Goal: Information Seeking & Learning: Learn about a topic

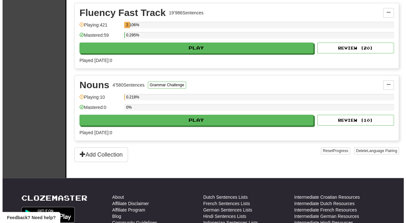
scroll to position [235, 0]
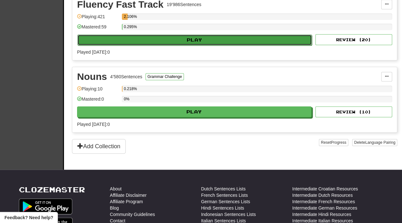
click at [183, 41] on button "Play" at bounding box center [194, 40] width 234 height 11
select select "**"
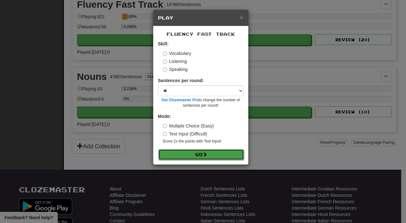
click at [189, 152] on button "Go" at bounding box center [202, 154] width 86 height 11
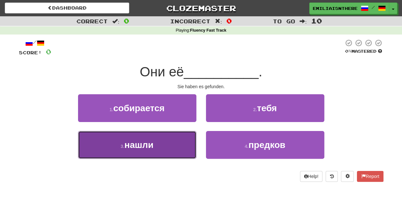
click at [146, 146] on span "нашли" at bounding box center [138, 145] width 29 height 10
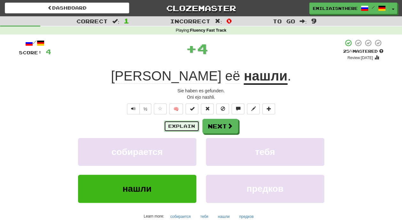
click at [176, 128] on button "Explain" at bounding box center [181, 126] width 35 height 11
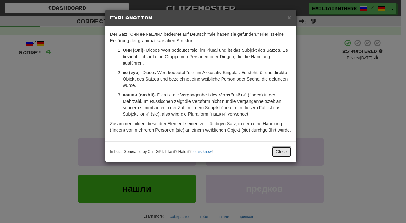
click at [284, 150] on button "Close" at bounding box center [282, 151] width 20 height 11
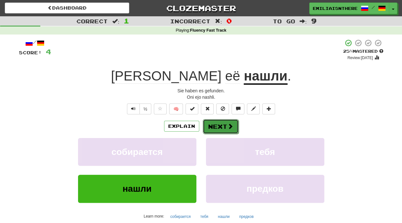
click at [224, 126] on button "Next" at bounding box center [221, 126] width 36 height 15
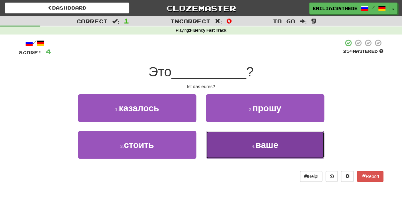
click at [259, 158] on button "4 . ваше" at bounding box center [265, 145] width 118 height 28
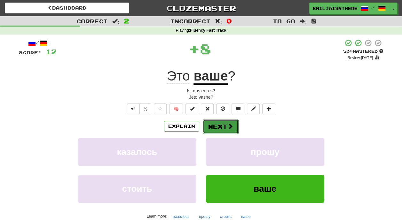
click at [223, 128] on button "Next" at bounding box center [221, 126] width 36 height 15
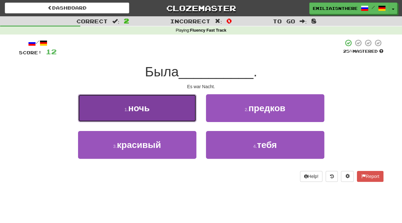
click at [176, 113] on button "1 . ночь" at bounding box center [137, 108] width 118 height 28
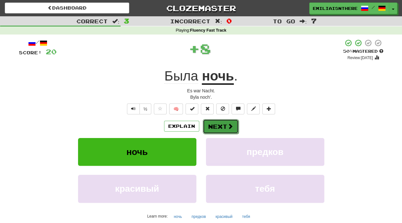
click at [231, 126] on span at bounding box center [230, 126] width 6 height 6
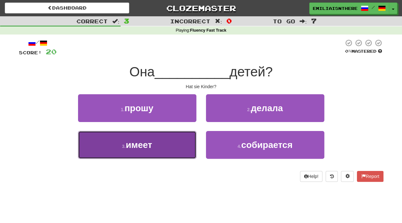
click at [171, 141] on button "3 . имеет" at bounding box center [137, 145] width 118 height 28
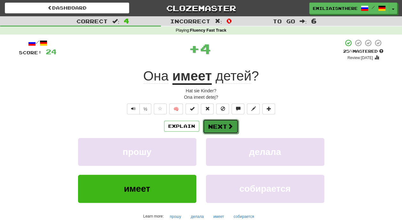
click at [222, 121] on button "Next" at bounding box center [221, 126] width 36 height 15
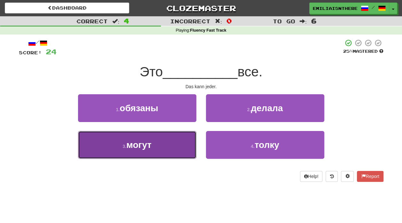
click at [160, 143] on button "3 . могут" at bounding box center [137, 145] width 118 height 28
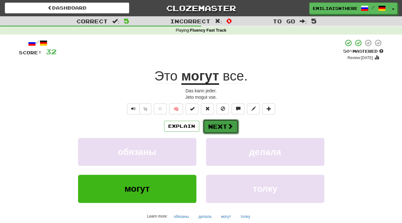
click at [230, 122] on button "Next" at bounding box center [221, 126] width 36 height 15
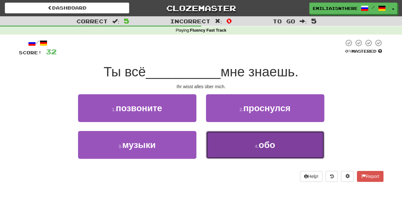
click at [242, 144] on button "4 . обо" at bounding box center [265, 145] width 118 height 28
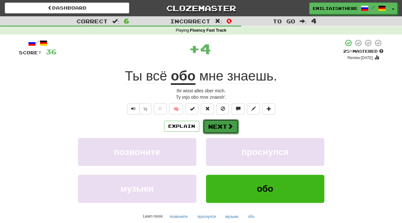
click at [216, 120] on button "Next" at bounding box center [221, 126] width 36 height 15
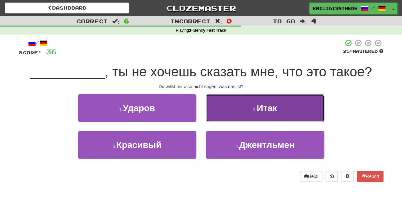
click at [235, 116] on button "2 . Итак" at bounding box center [265, 108] width 118 height 28
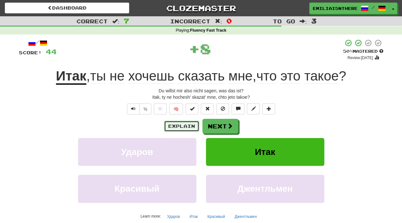
click at [186, 125] on button "Explain" at bounding box center [181, 126] width 35 height 11
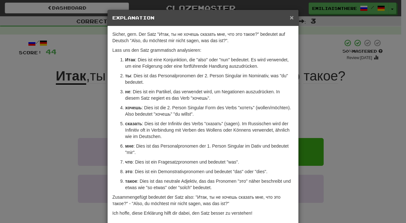
click at [290, 16] on span "×" at bounding box center [292, 17] width 4 height 7
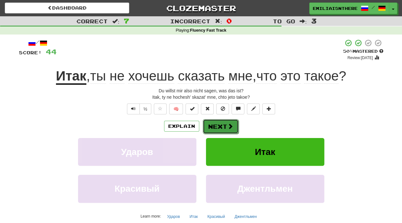
click at [208, 123] on button "Next" at bounding box center [221, 126] width 36 height 15
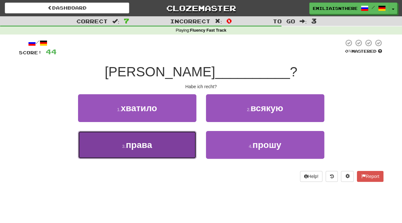
click at [159, 140] on button "3 . права" at bounding box center [137, 145] width 118 height 28
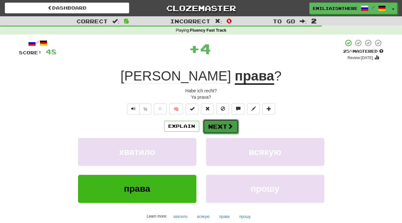
click at [211, 127] on button "Next" at bounding box center [221, 126] width 36 height 15
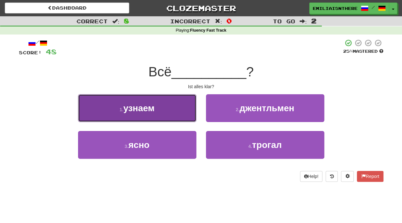
click at [148, 110] on span "узнаем" at bounding box center [138, 108] width 31 height 10
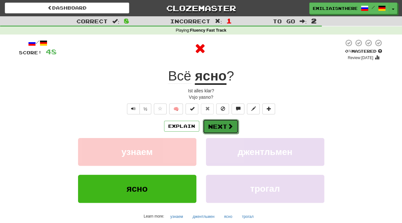
click at [208, 123] on button "Next" at bounding box center [221, 126] width 36 height 15
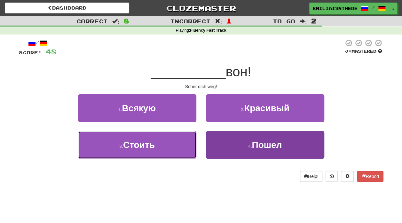
drag, startPoint x: 156, startPoint y: 148, endPoint x: 259, endPoint y: 149, distance: 102.9
click at [259, 149] on div "3 . Стоить 4 . Пошел" at bounding box center [200, 149] width 383 height 37
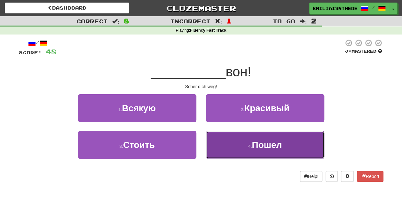
click at [259, 149] on span "Пошел" at bounding box center [267, 145] width 30 height 10
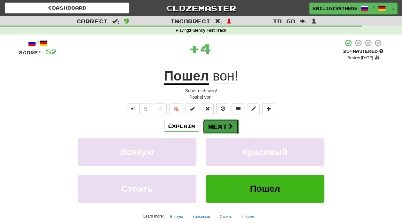
click at [218, 123] on button "Next" at bounding box center [221, 126] width 36 height 15
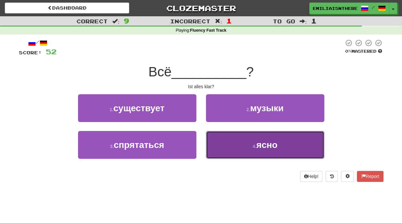
click at [235, 147] on button "4 . ясно" at bounding box center [265, 145] width 118 height 28
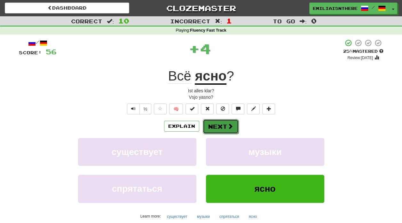
click at [218, 120] on button "Next" at bounding box center [221, 126] width 36 height 15
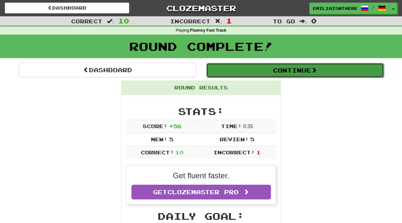
click at [257, 70] on button "Continue" at bounding box center [294, 70] width 177 height 15
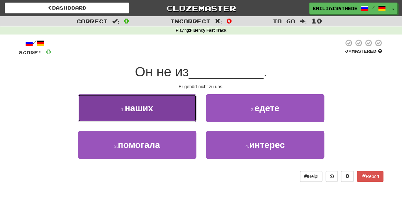
click at [179, 106] on button "1 . наших" at bounding box center [137, 108] width 118 height 28
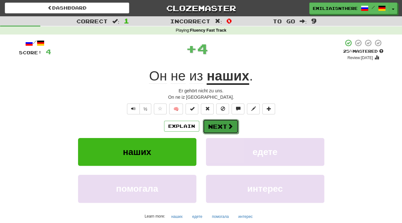
click at [225, 126] on button "Next" at bounding box center [221, 126] width 36 height 15
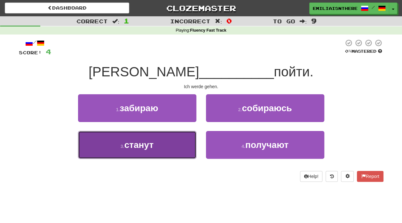
click at [176, 146] on button "3 . станут" at bounding box center [137, 145] width 118 height 28
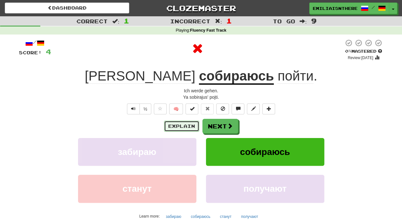
click at [189, 128] on button "Explain" at bounding box center [181, 126] width 35 height 11
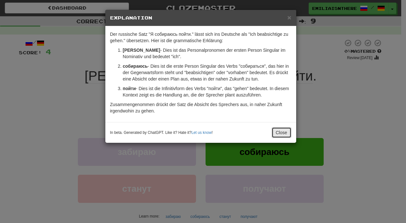
click at [276, 130] on button "Close" at bounding box center [282, 132] width 20 height 11
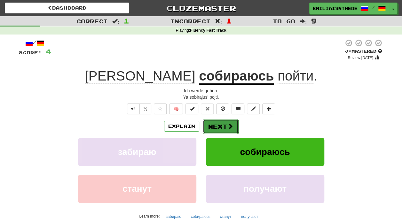
click at [223, 124] on button "Next" at bounding box center [221, 126] width 36 height 15
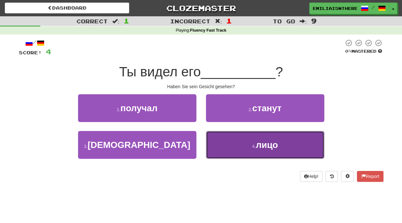
click at [224, 152] on button "4 . лицо" at bounding box center [265, 145] width 118 height 28
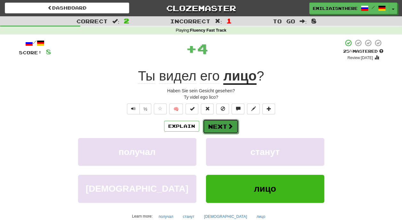
click at [212, 128] on button "Next" at bounding box center [221, 126] width 36 height 15
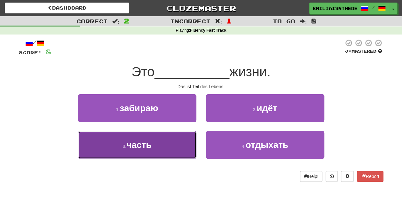
click at [193, 142] on button "3 . часть" at bounding box center [137, 145] width 118 height 28
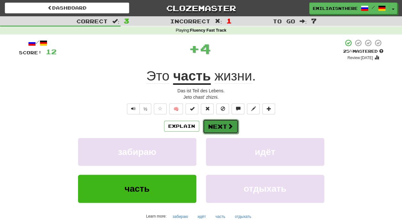
click at [221, 125] on button "Next" at bounding box center [221, 126] width 36 height 15
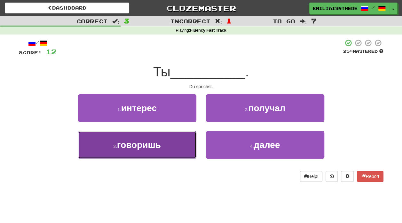
click at [163, 142] on button "3 . говоришь" at bounding box center [137, 145] width 118 height 28
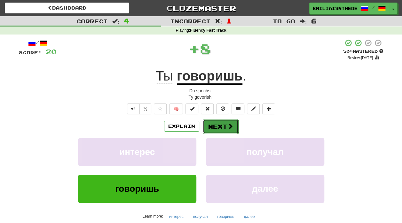
click at [216, 127] on button "Next" at bounding box center [221, 126] width 36 height 15
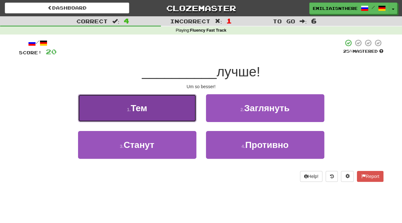
click at [143, 116] on button "1 . Тем" at bounding box center [137, 108] width 118 height 28
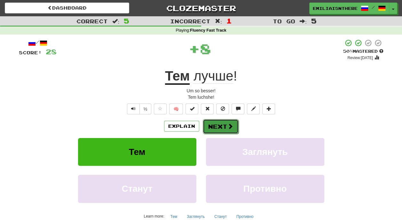
click at [220, 121] on button "Next" at bounding box center [221, 126] width 36 height 15
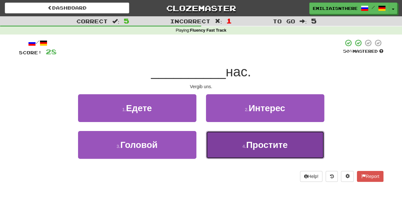
click at [277, 151] on button "4 . Простите" at bounding box center [265, 145] width 118 height 28
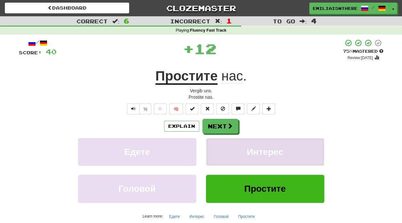
click at [219, 142] on button "Интерес" at bounding box center [265, 152] width 118 height 28
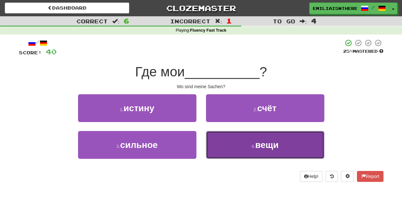
click at [239, 145] on button "4 . вещи" at bounding box center [265, 145] width 118 height 28
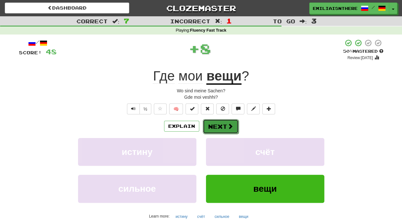
click at [214, 127] on button "Next" at bounding box center [221, 126] width 36 height 15
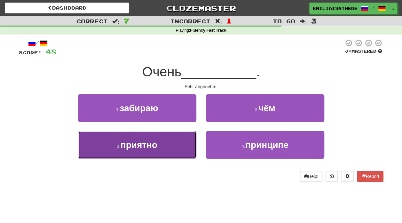
click at [169, 143] on button "3 . приятно" at bounding box center [137, 145] width 118 height 28
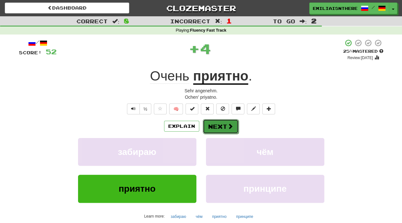
click at [222, 125] on button "Next" at bounding box center [221, 126] width 36 height 15
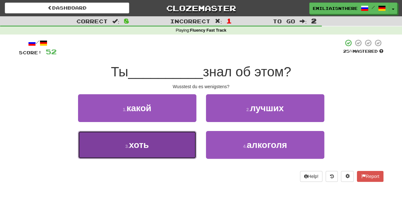
click at [145, 146] on span "хоть" at bounding box center [139, 145] width 20 height 10
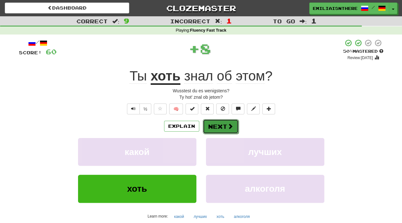
click at [225, 130] on button "Next" at bounding box center [221, 126] width 36 height 15
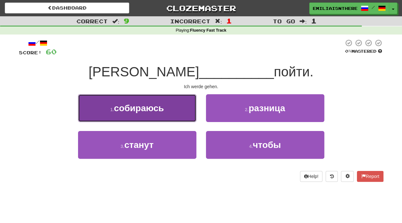
click at [188, 109] on button "1 . собираюсь" at bounding box center [137, 108] width 118 height 28
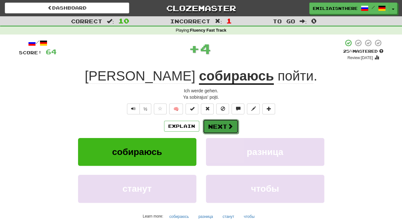
click at [226, 124] on button "Next" at bounding box center [221, 126] width 36 height 15
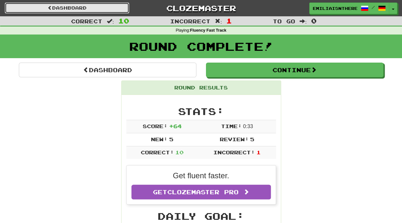
click at [106, 7] on link "Dashboard" at bounding box center [67, 8] width 124 height 11
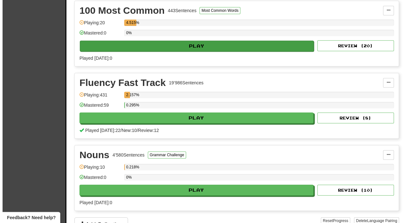
scroll to position [157, 0]
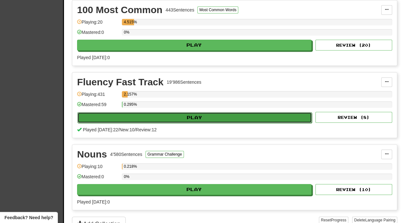
click at [154, 112] on button "Play" at bounding box center [194, 117] width 234 height 11
select select "**"
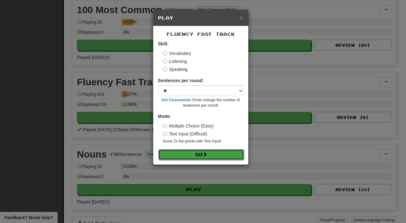
click at [174, 154] on button "Go" at bounding box center [202, 154] width 86 height 11
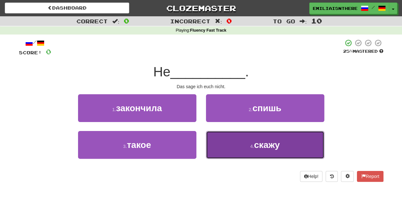
click at [239, 138] on button "4 . скажу" at bounding box center [265, 145] width 118 height 28
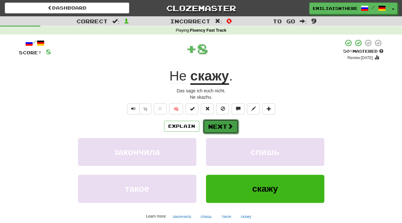
click at [222, 123] on button "Next" at bounding box center [221, 126] width 36 height 15
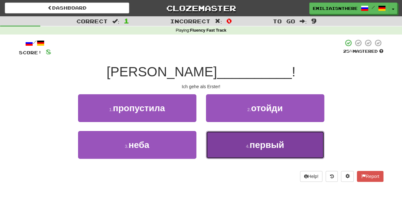
click at [228, 149] on button "4 . первый" at bounding box center [265, 145] width 118 height 28
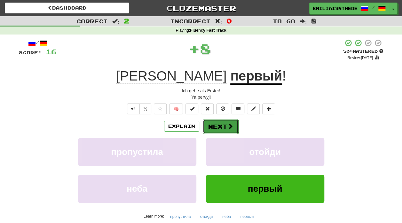
click at [214, 125] on button "Next" at bounding box center [221, 126] width 36 height 15
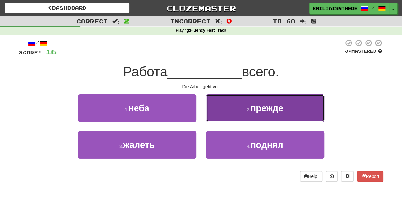
click at [231, 117] on button "2 . прежде" at bounding box center [265, 108] width 118 height 28
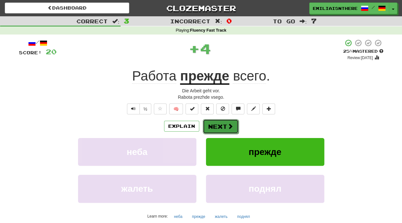
click at [216, 129] on button "Next" at bounding box center [221, 126] width 36 height 15
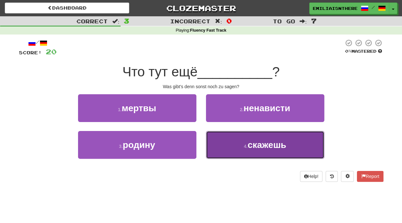
click at [231, 139] on button "4 . скажешь" at bounding box center [265, 145] width 118 height 28
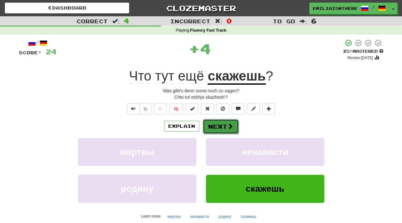
click at [221, 126] on button "Next" at bounding box center [221, 126] width 36 height 15
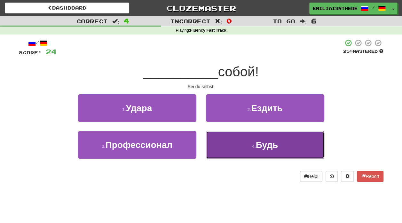
click at [244, 149] on button "4 . Будь" at bounding box center [265, 145] width 118 height 28
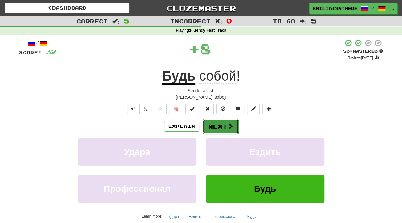
click at [216, 121] on button "Next" at bounding box center [221, 126] width 36 height 15
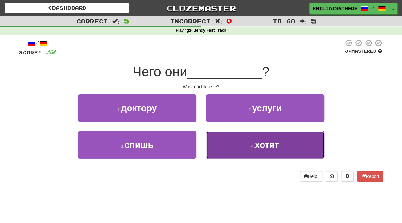
click at [252, 150] on button "4 . хотят" at bounding box center [265, 145] width 118 height 28
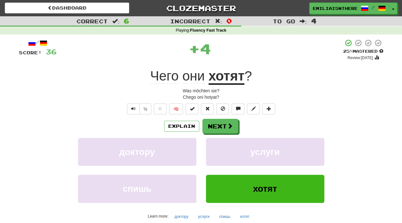
click at [221, 118] on div "/ Score: 36 + 4 25 % Mastered Review: 2025-08-22 Чего они хотят ? Was möchten s…" at bounding box center [201, 142] width 364 height 207
click at [221, 121] on button "Next" at bounding box center [221, 126] width 36 height 15
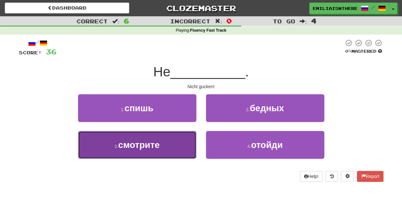
click at [174, 137] on button "3 . смотрите" at bounding box center [137, 145] width 118 height 28
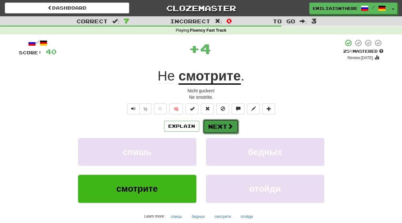
click at [220, 124] on button "Next" at bounding box center [221, 126] width 36 height 15
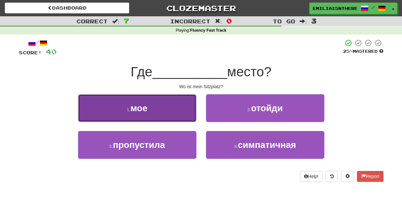
click at [181, 109] on button "1 . мое" at bounding box center [137, 108] width 118 height 28
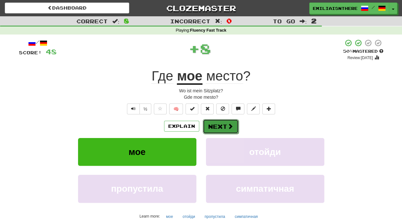
click at [220, 131] on button "Next" at bounding box center [221, 126] width 36 height 15
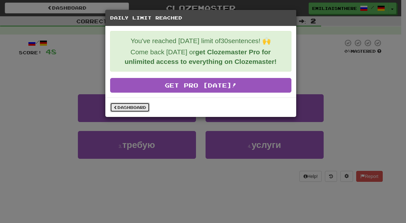
click at [134, 106] on link "Dashboard" at bounding box center [130, 108] width 40 height 10
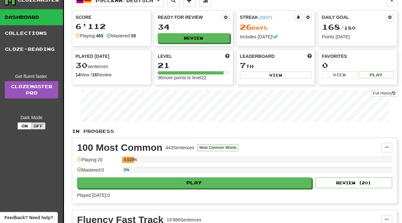
scroll to position [20, 0]
